Goal: Information Seeking & Learning: Find specific fact

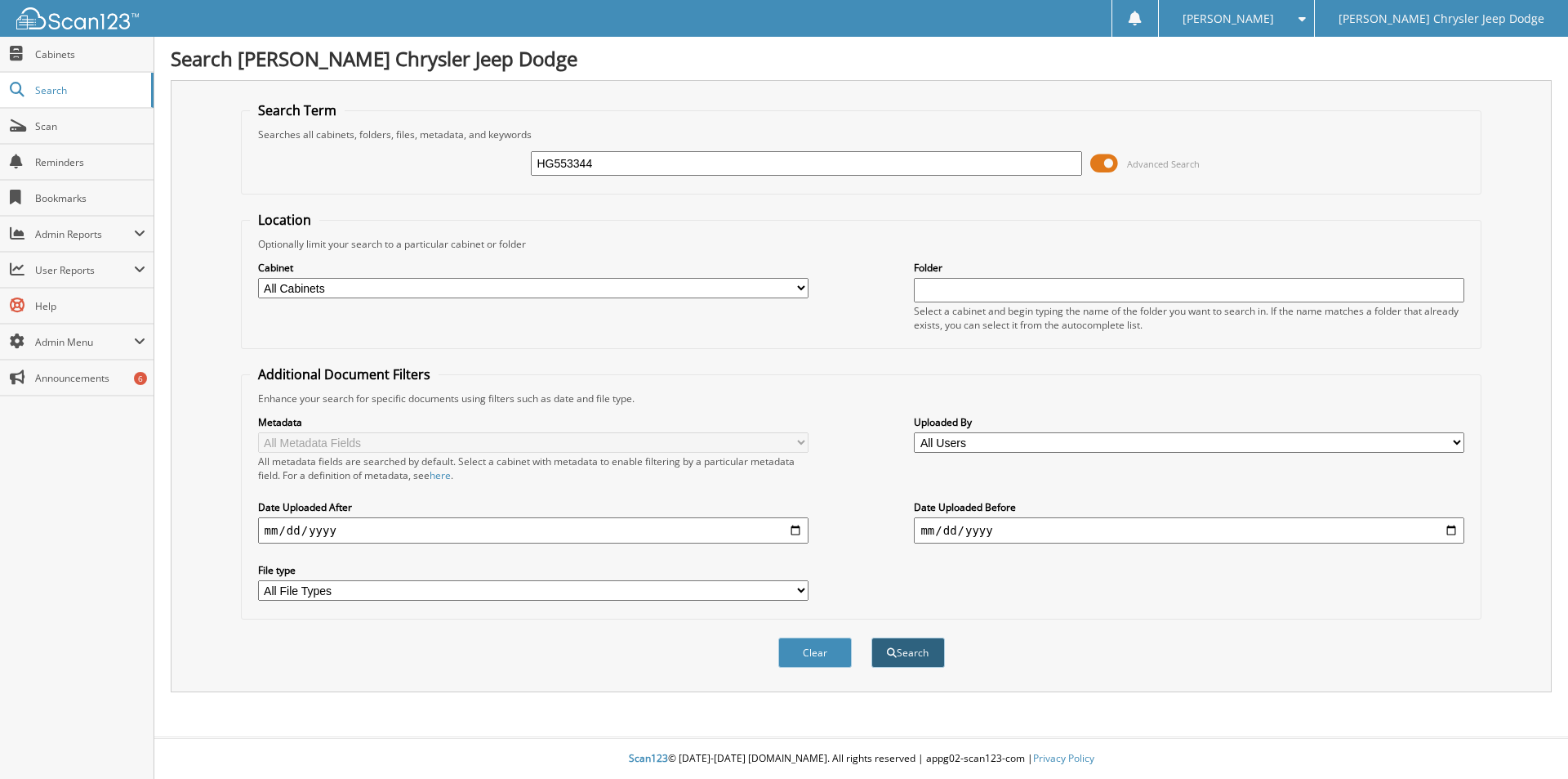
type input "HG553344"
click at [898, 648] on button "Search" at bounding box center [908, 652] width 73 height 31
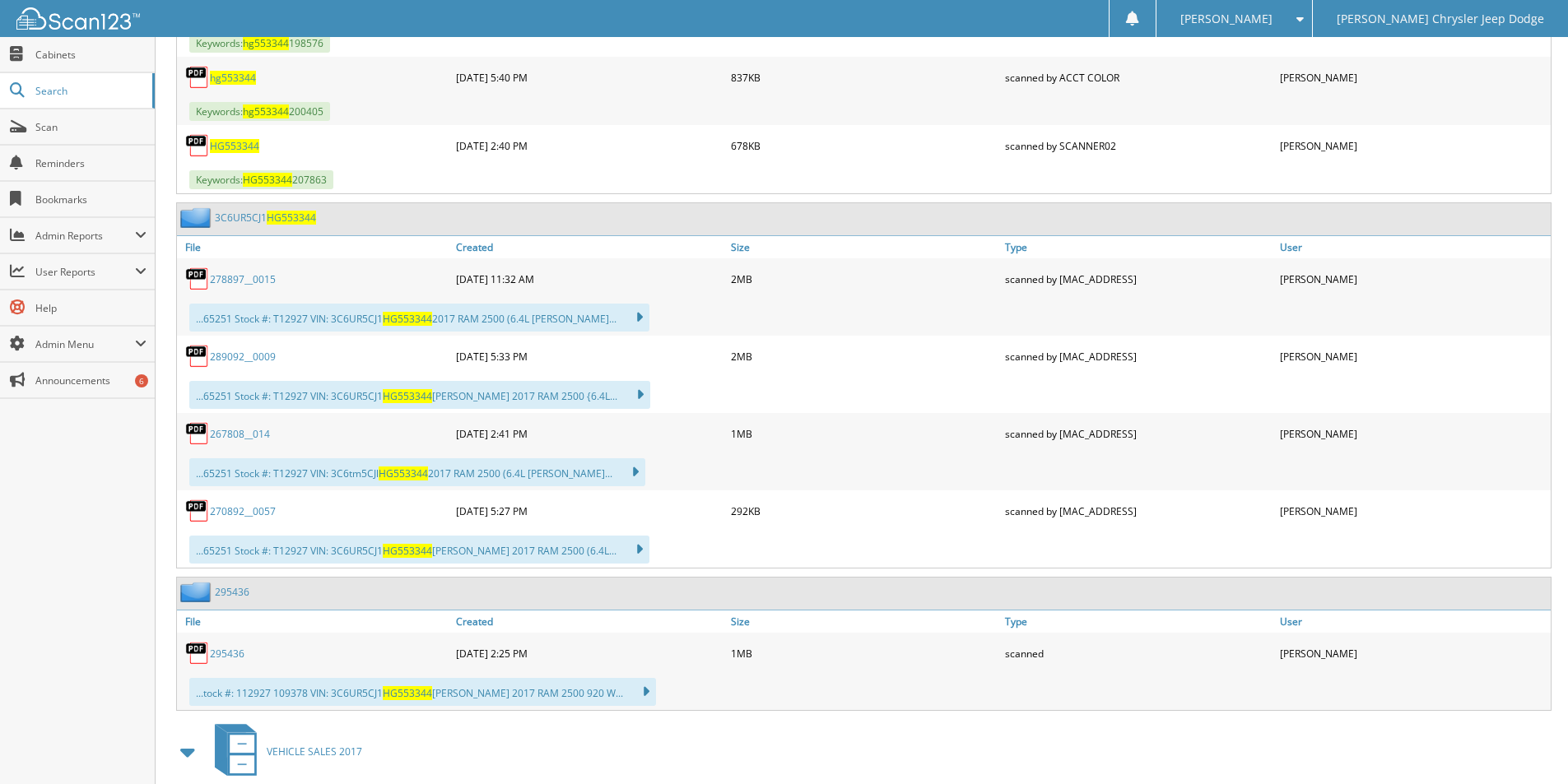
scroll to position [1645, 0]
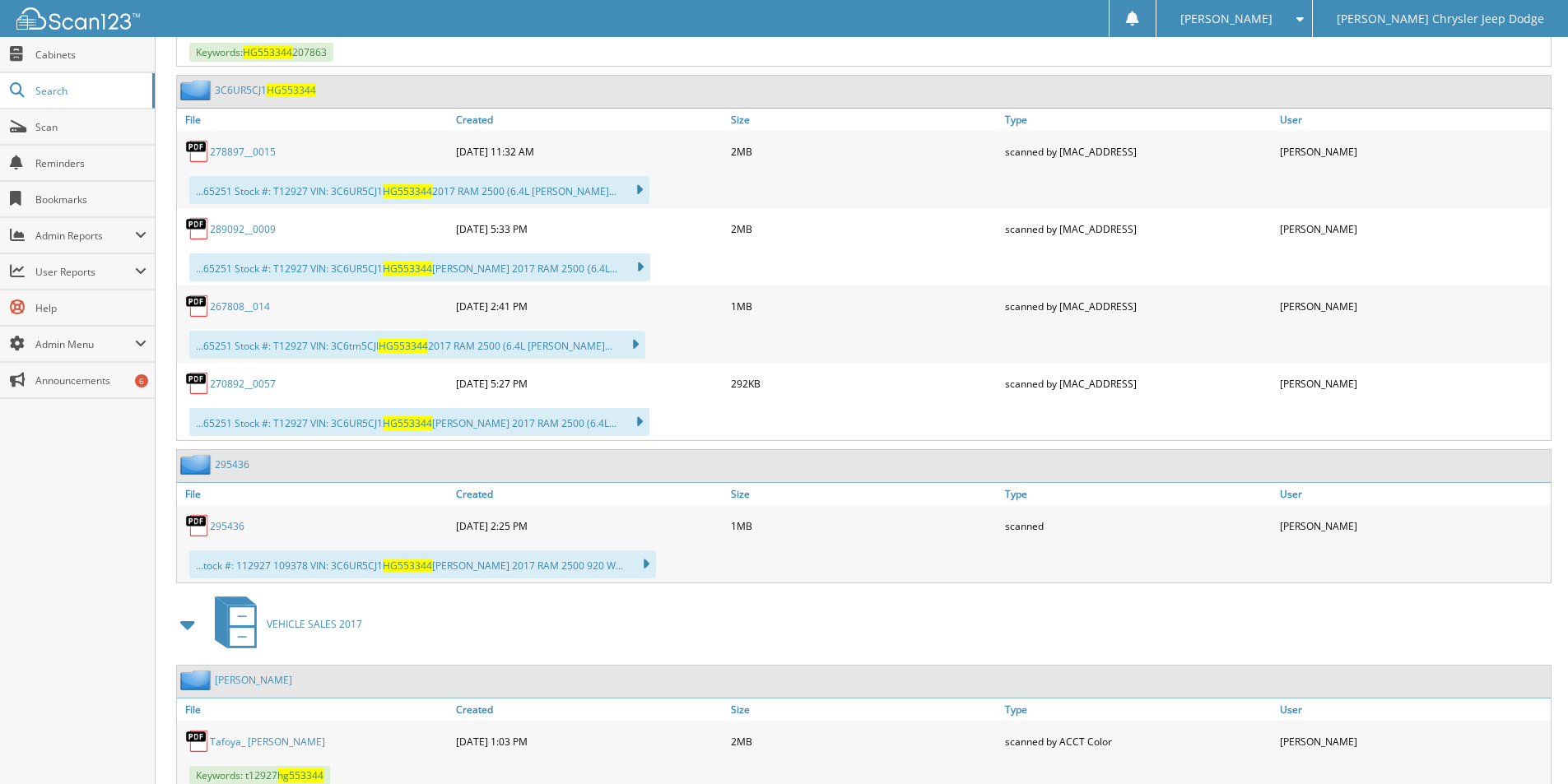
click at [221, 526] on link "295436" at bounding box center [227, 526] width 35 height 14
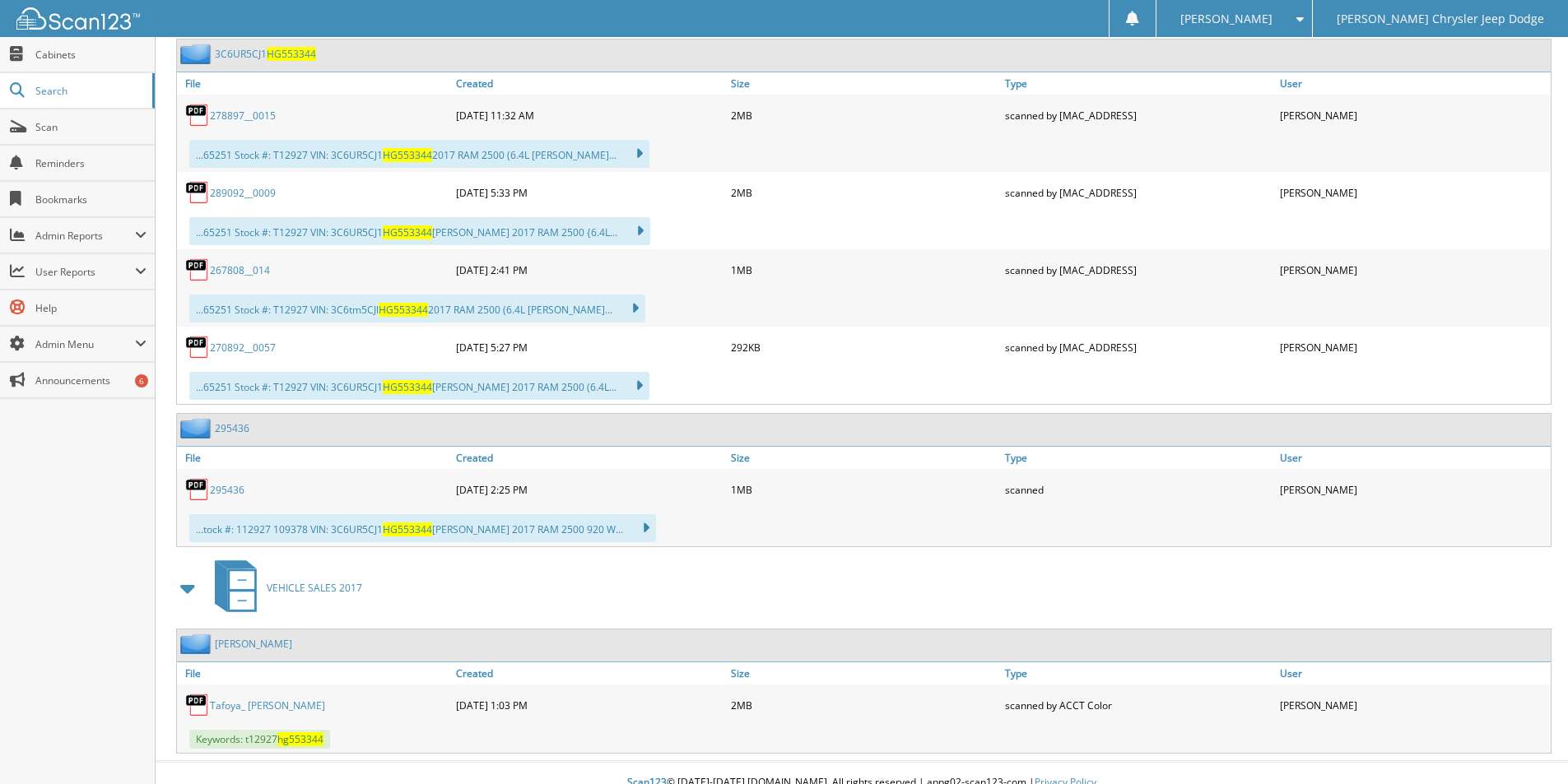
scroll to position [1701, 0]
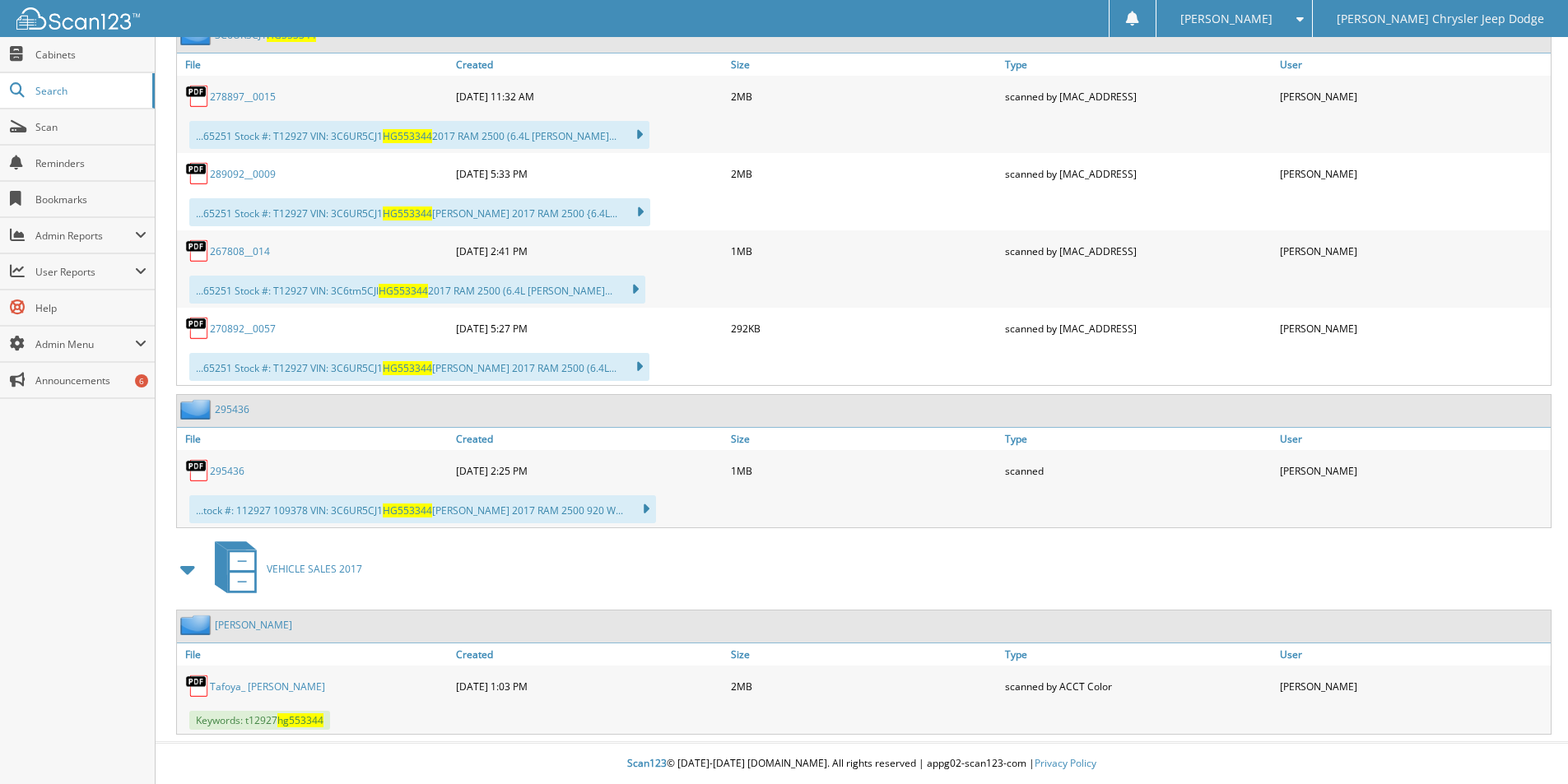
click at [259, 685] on link "Tafoya_ Michelle M." at bounding box center [266, 686] width 115 height 14
click at [254, 622] on link "Tafoya, Michelle M." at bounding box center [253, 624] width 77 height 14
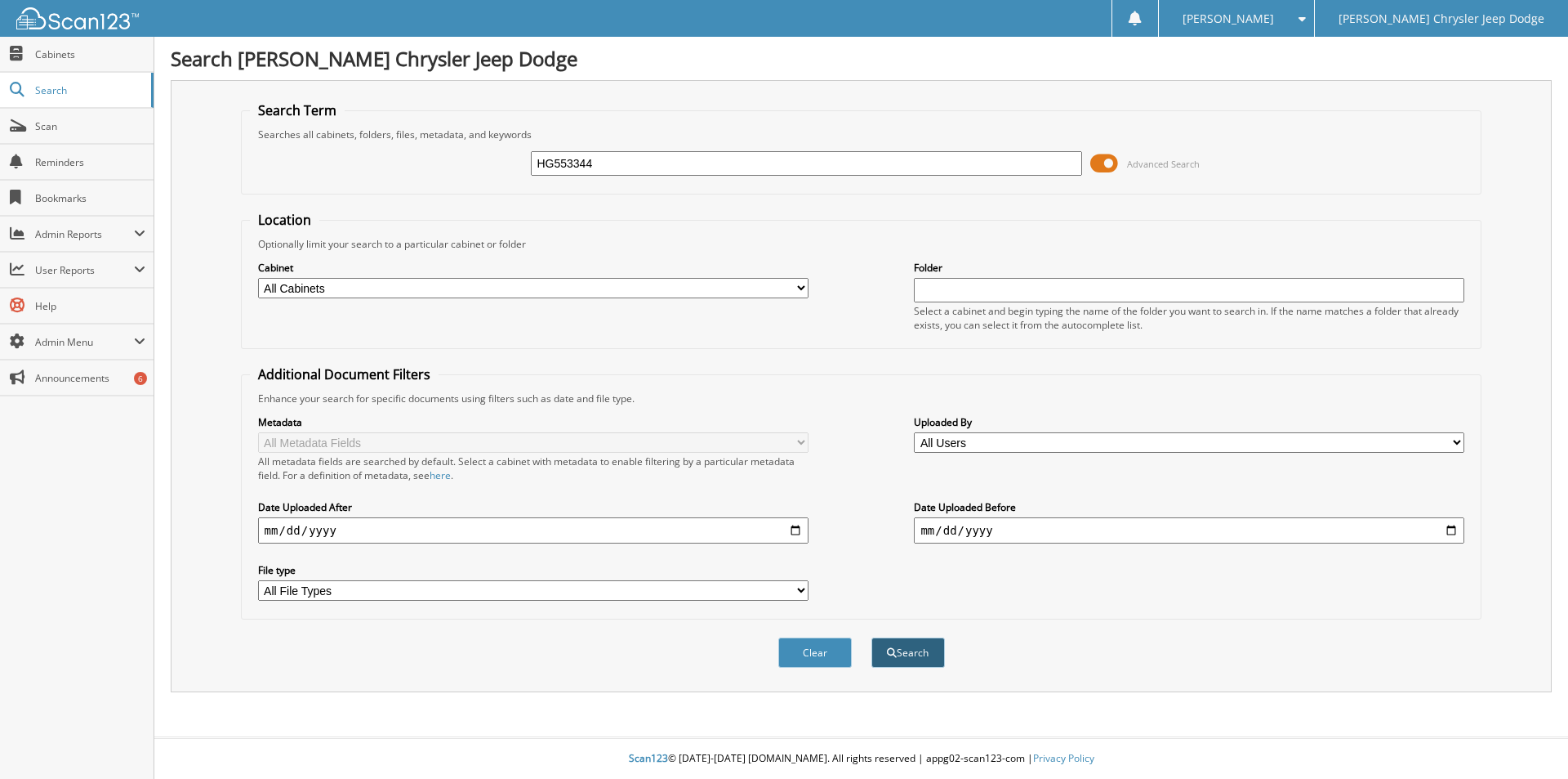
type input "HG553344"
click at [900, 649] on button "Search" at bounding box center [908, 652] width 73 height 31
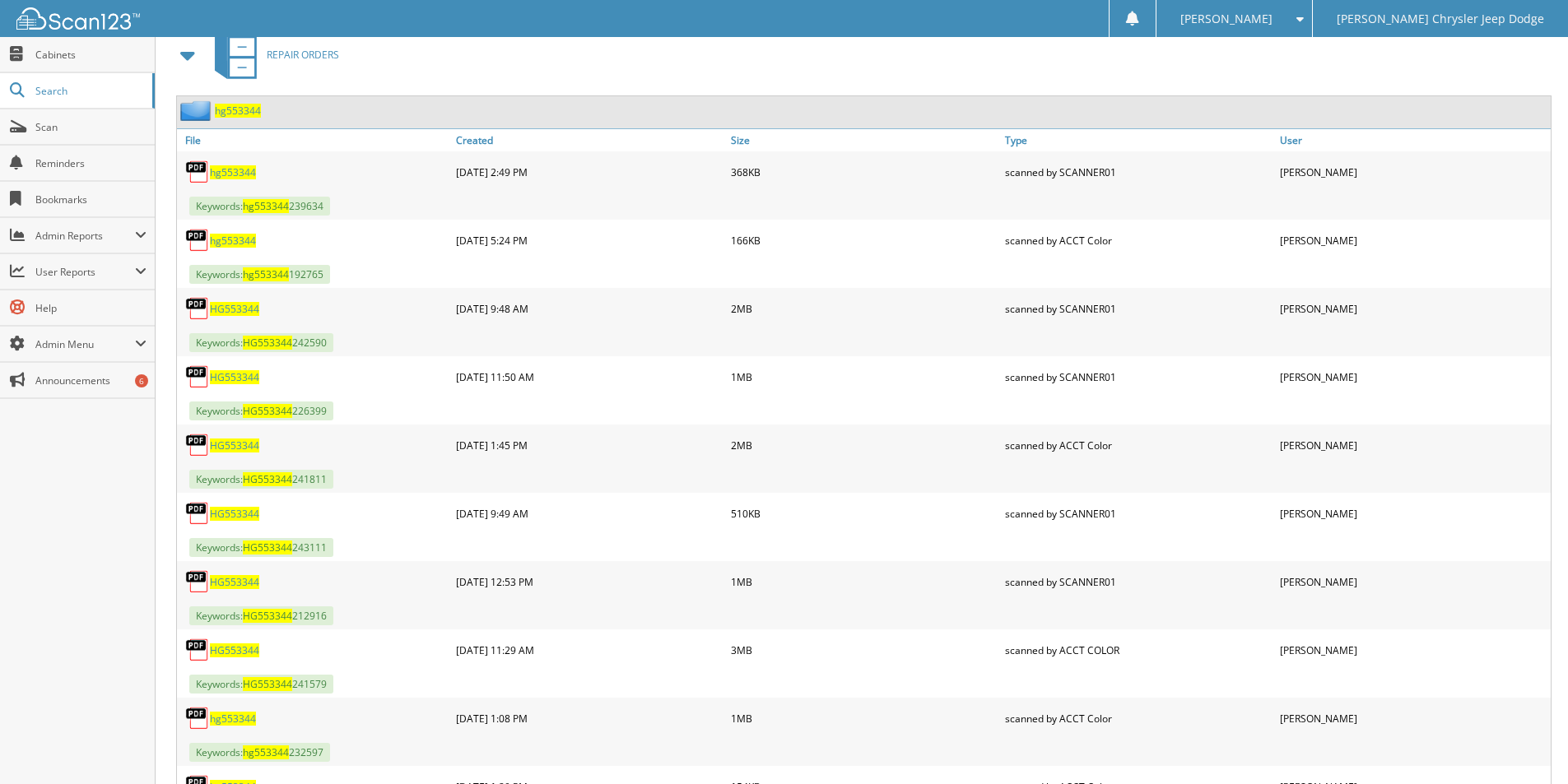
scroll to position [329, 0]
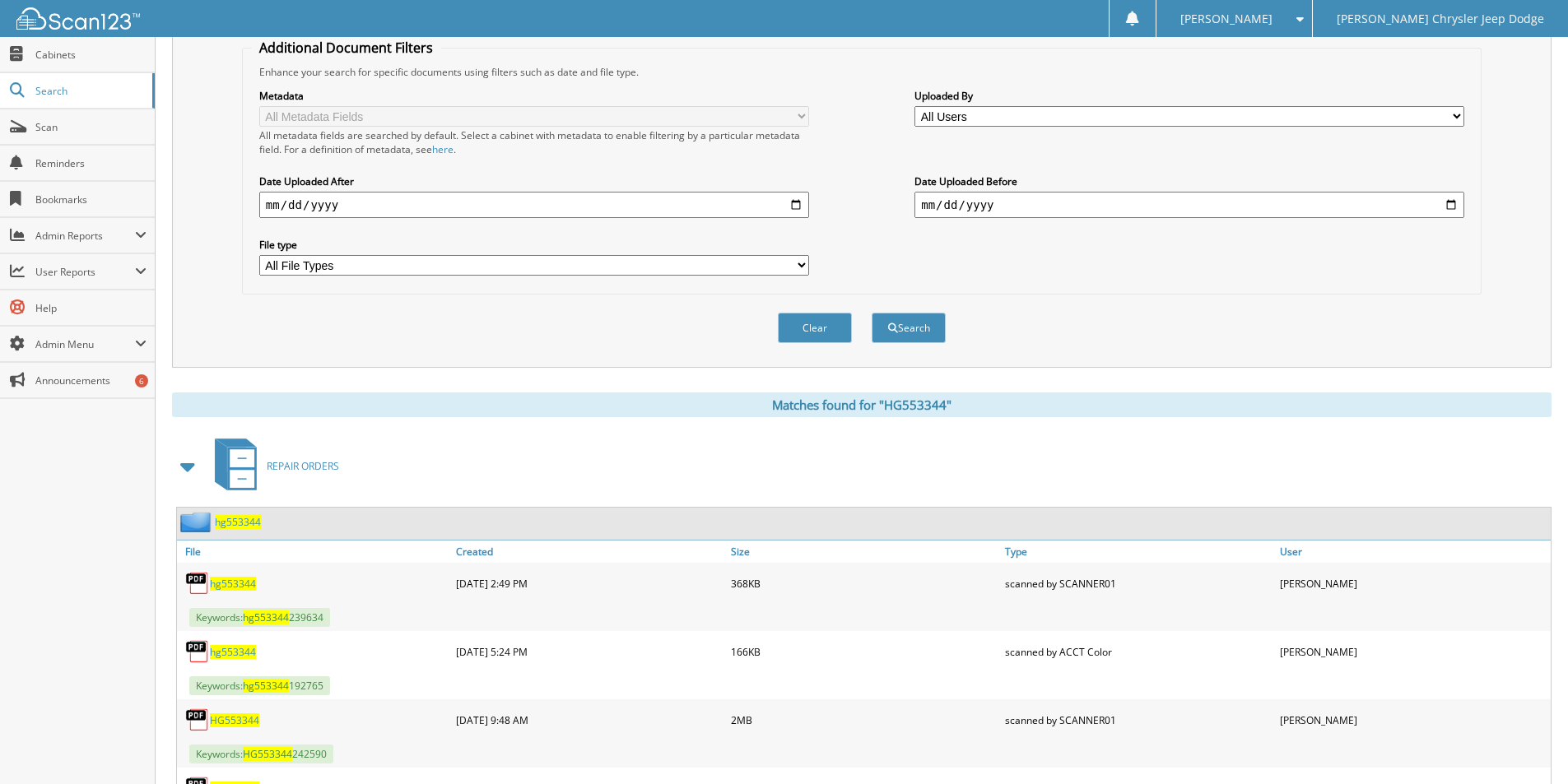
click at [231, 521] on span "hg553344" at bounding box center [238, 522] width 46 height 14
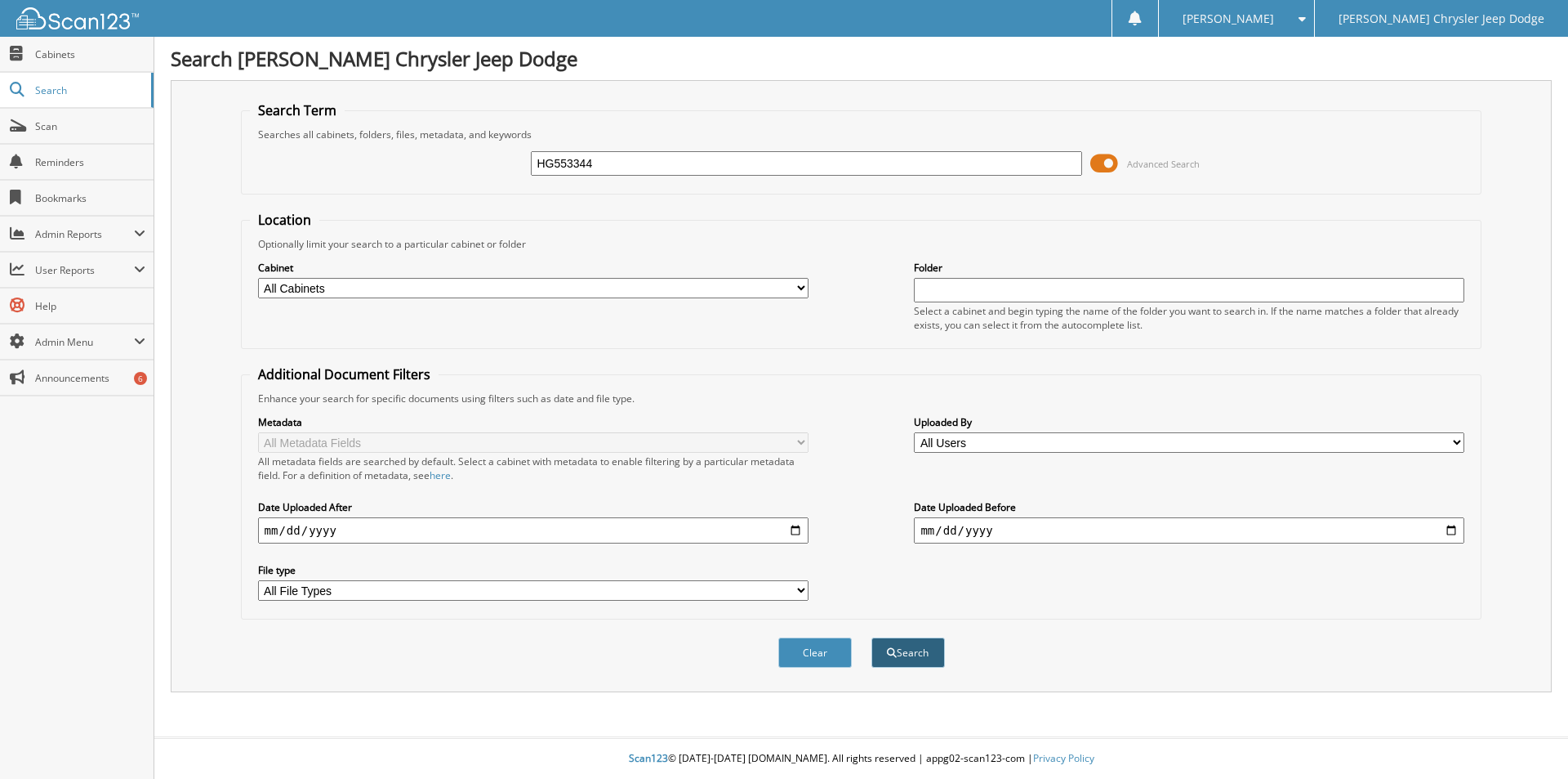
type input "HG553344"
click at [904, 651] on button "Search" at bounding box center [908, 652] width 73 height 31
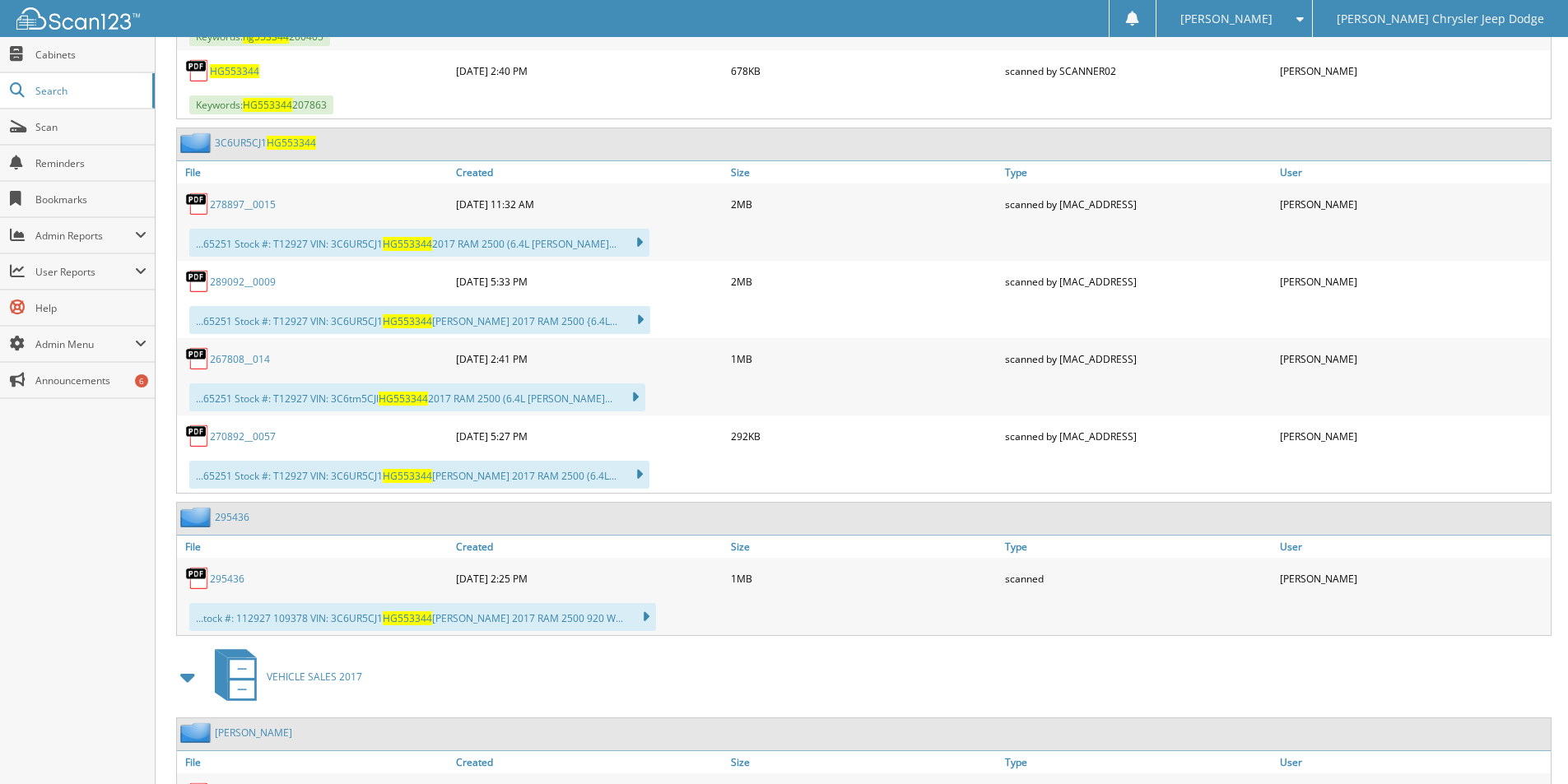
scroll to position [1454, 0]
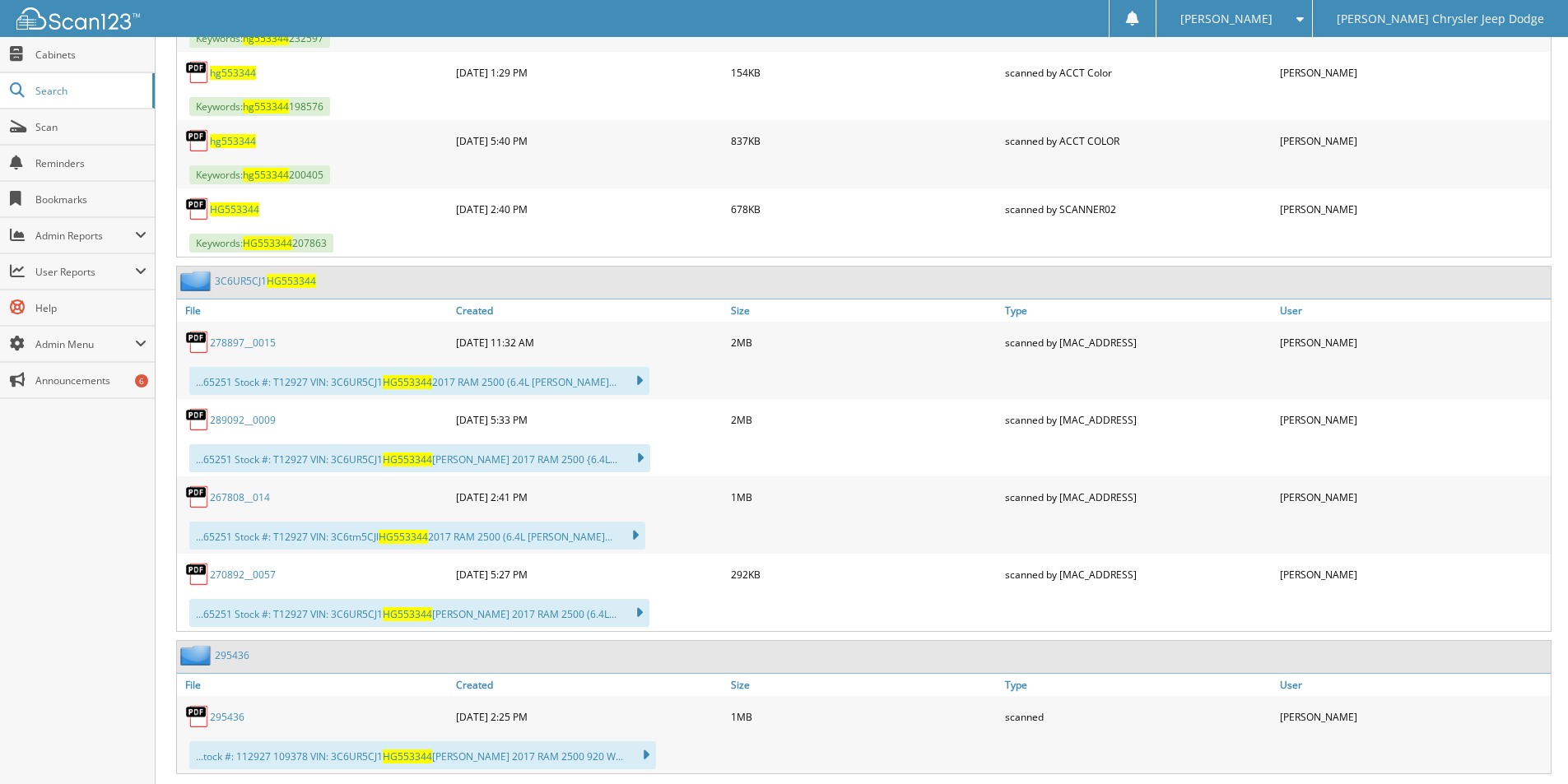
click at [246, 283] on link "3C6UR5CJ1 HG553344" at bounding box center [264, 281] width 101 height 14
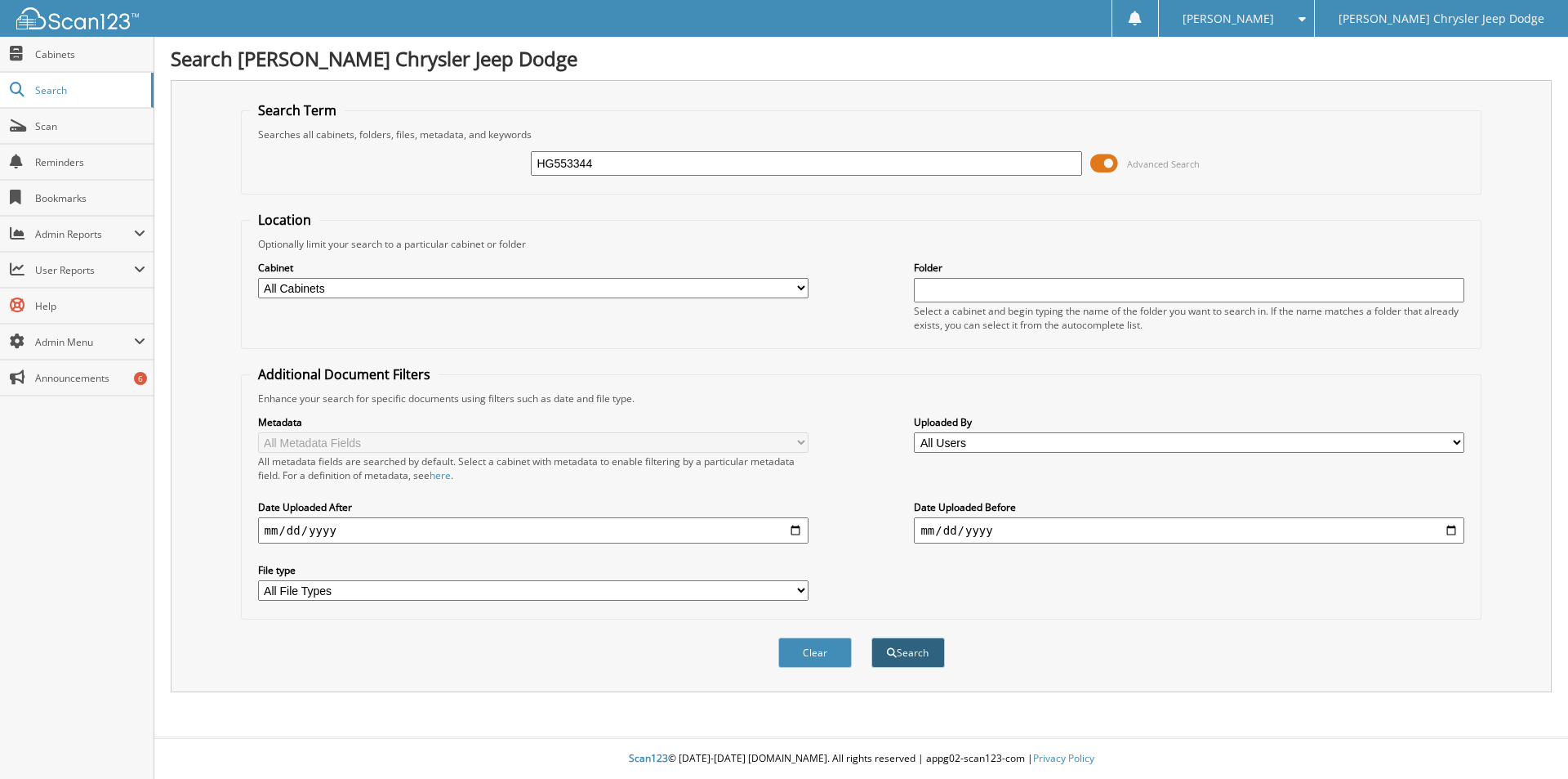
type input "HG553344"
click at [900, 651] on button "Search" at bounding box center [908, 652] width 73 height 31
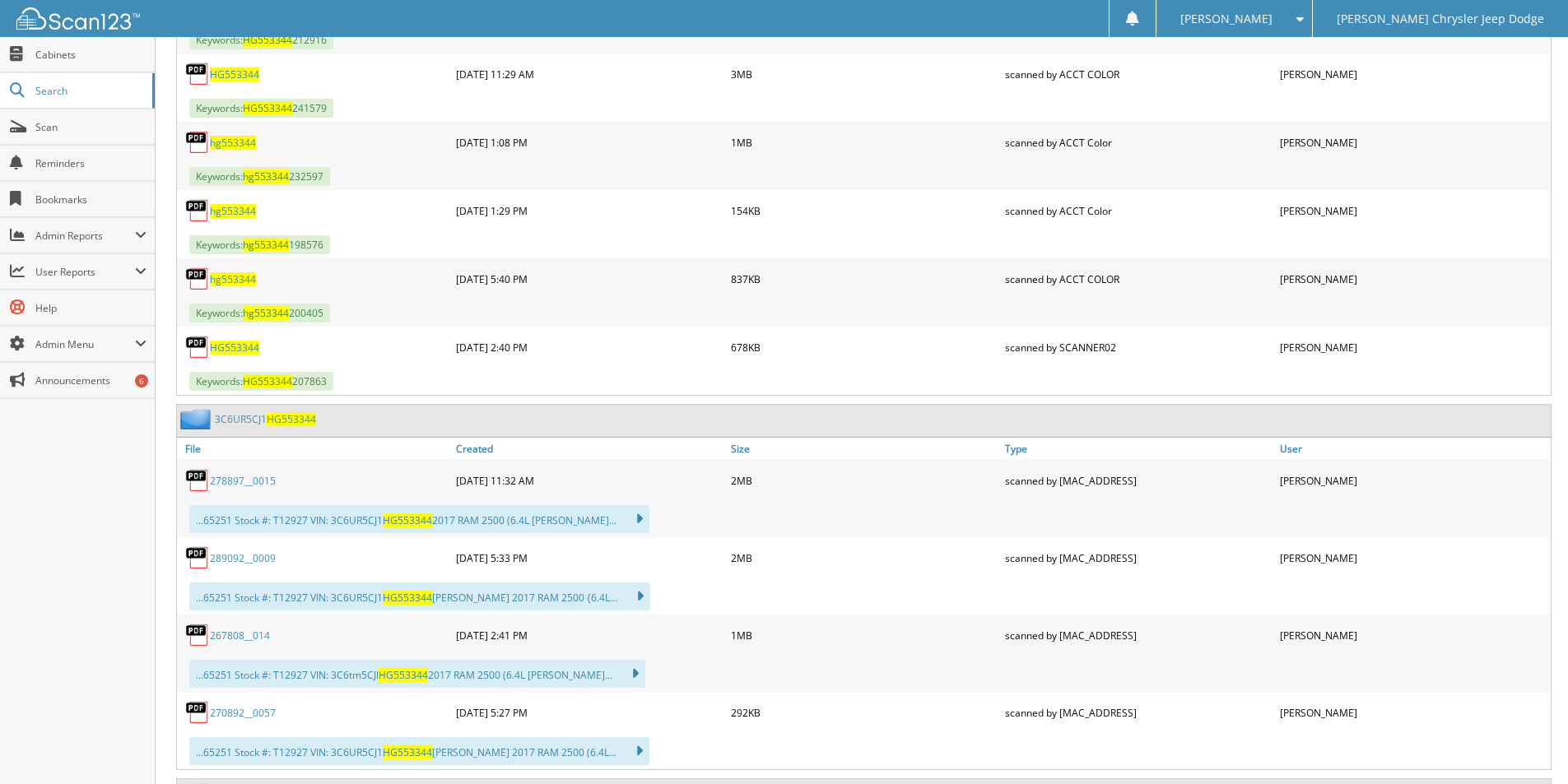
scroll to position [1701, 0]
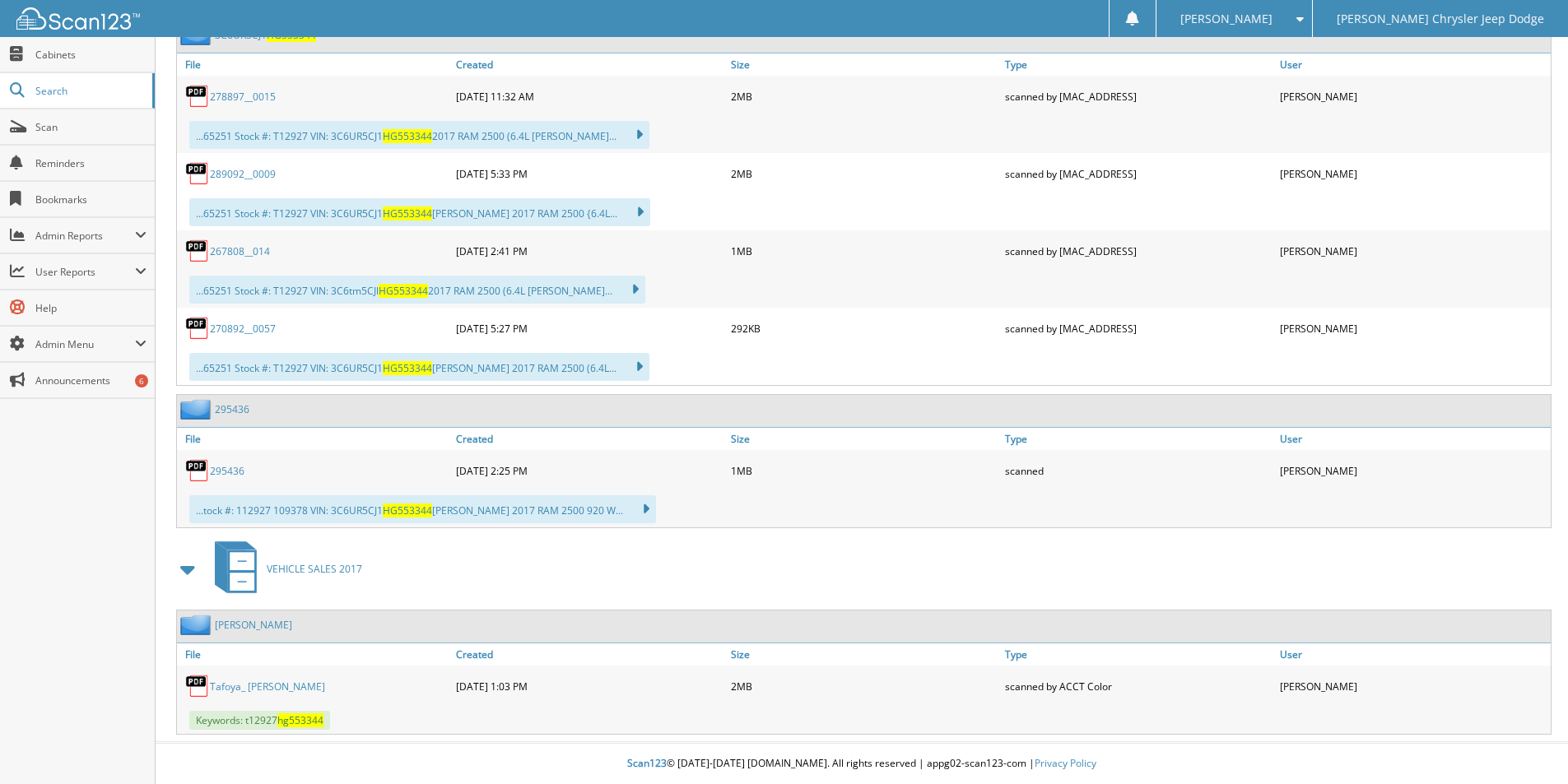
click at [231, 410] on link "295436" at bounding box center [232, 409] width 35 height 14
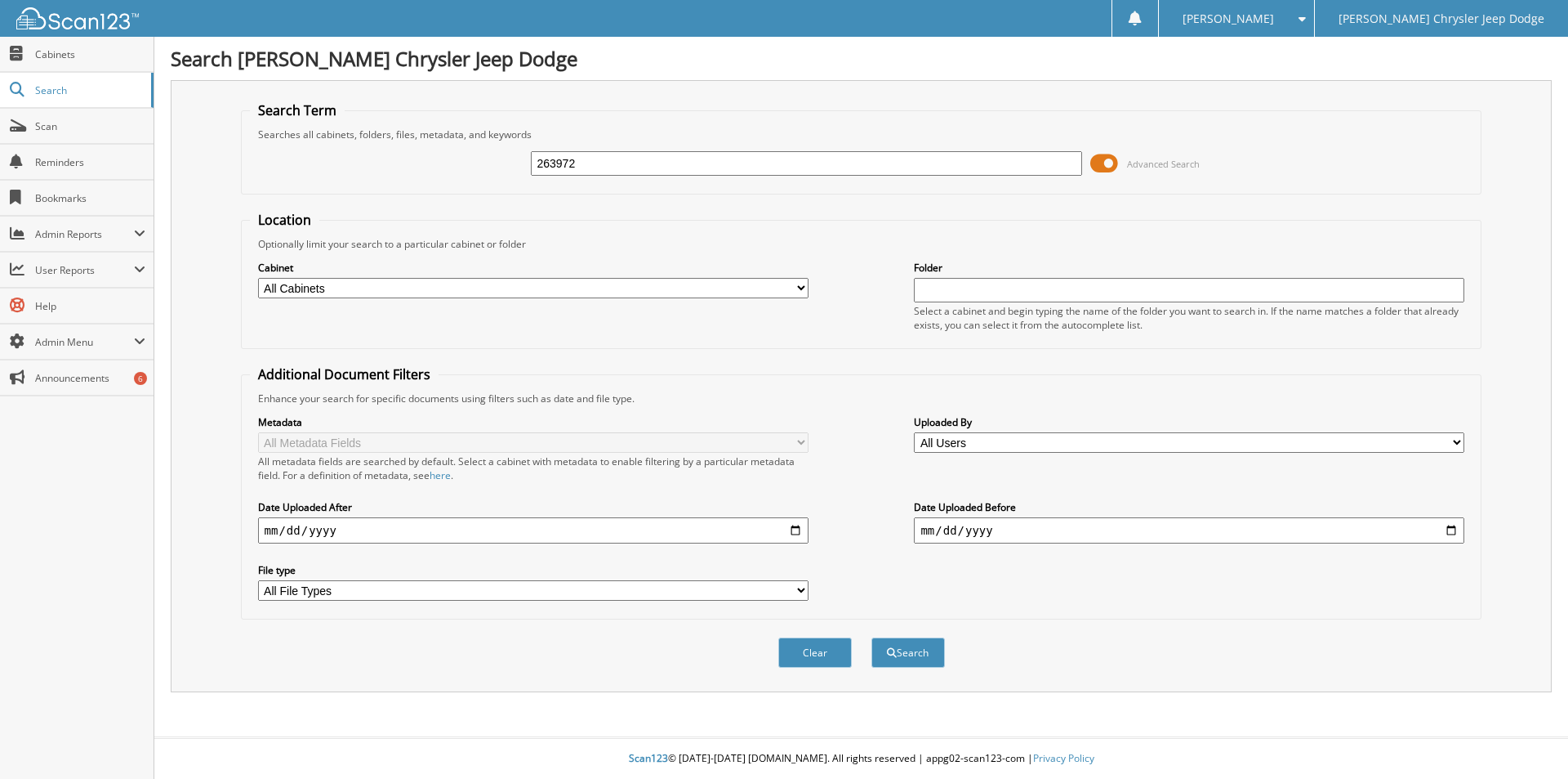
type input "263972"
click at [872, 637] on button "Search" at bounding box center [908, 652] width 73 height 31
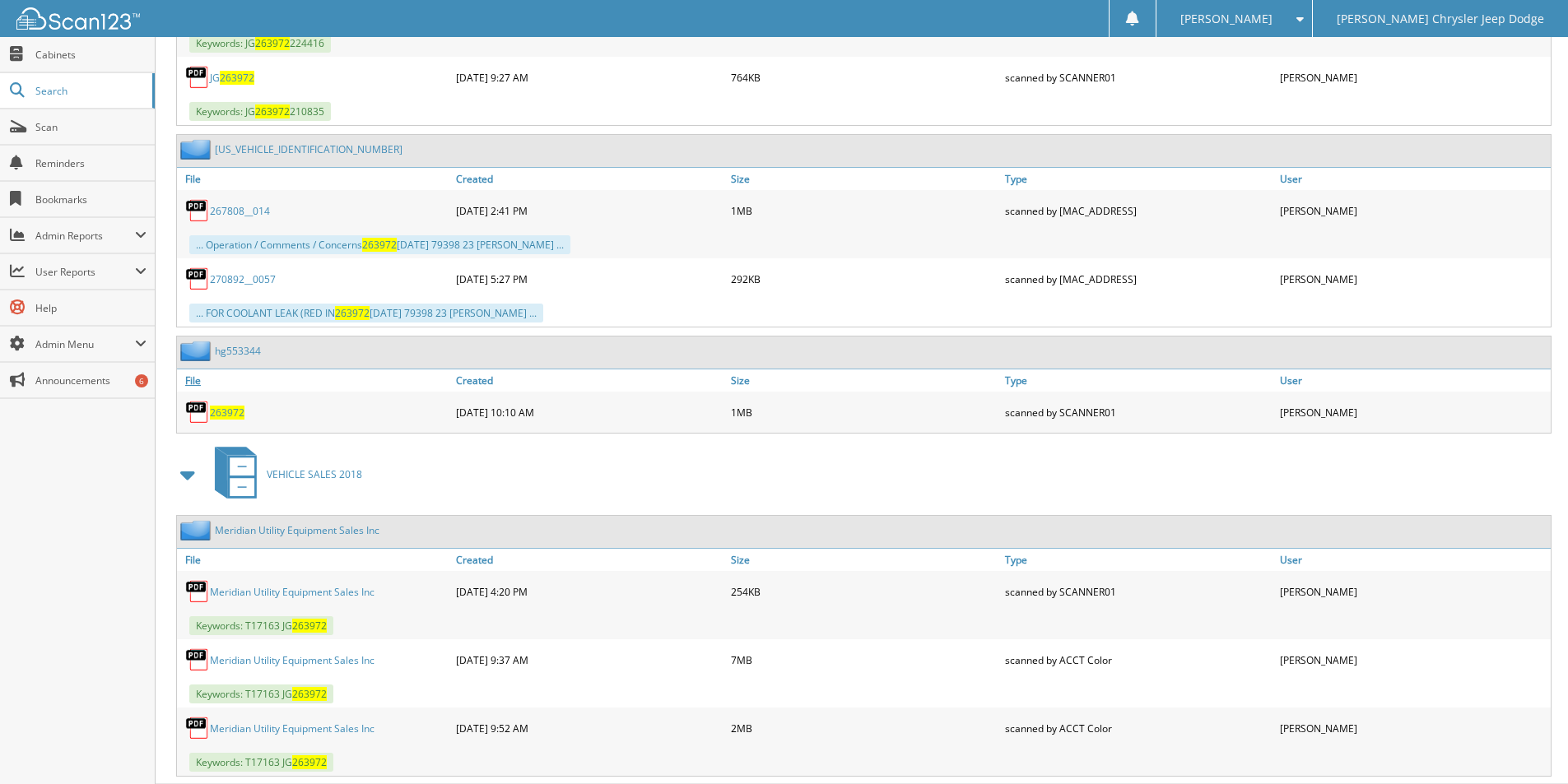
scroll to position [905, 0]
click at [221, 405] on span "263972" at bounding box center [227, 411] width 35 height 14
click at [232, 352] on link "hg553344" at bounding box center [238, 349] width 46 height 14
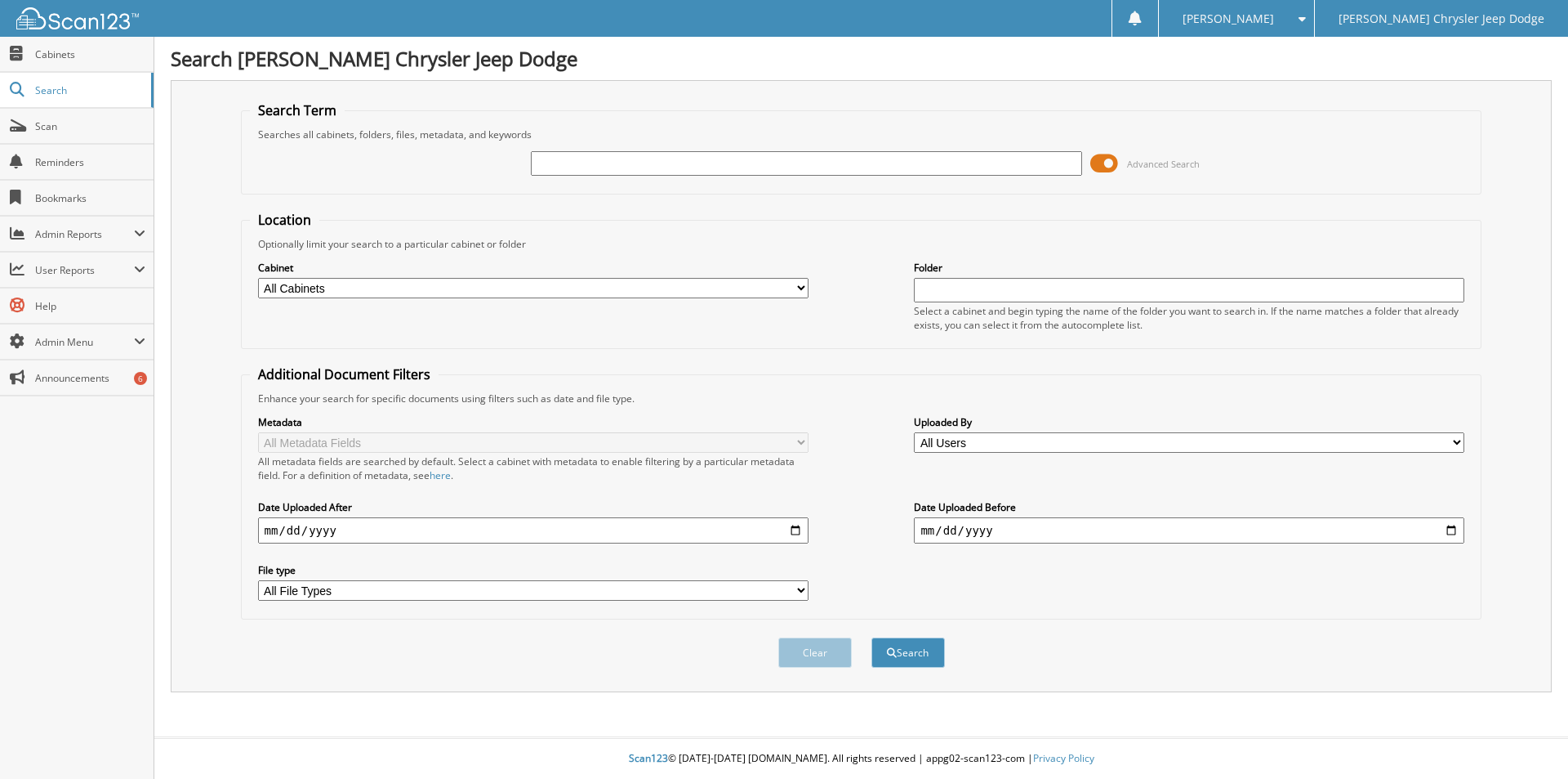
drag, startPoint x: 1515, startPoint y: 149, endPoint x: 775, endPoint y: 764, distance: 962.2
click at [1513, 150] on div "Search Term Searches all cabinets, folders, files, metadata, and keywords Advan…" at bounding box center [861, 387] width 1381 height 612
